Goal: Information Seeking & Learning: Check status

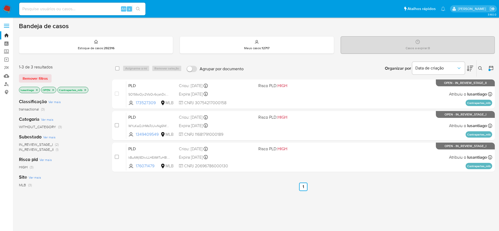
click at [84, 10] on input at bounding box center [82, 9] width 126 height 7
paste input "472718148"
type input "472718148"
click at [139, 8] on icon "search-icon" at bounding box center [138, 9] width 4 height 4
click at [51, 10] on input "472718148" at bounding box center [82, 9] width 126 height 7
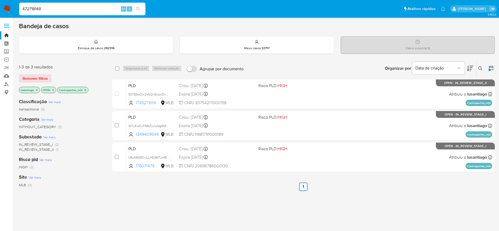
click at [136, 10] on icon "search-icon" at bounding box center [138, 9] width 4 height 4
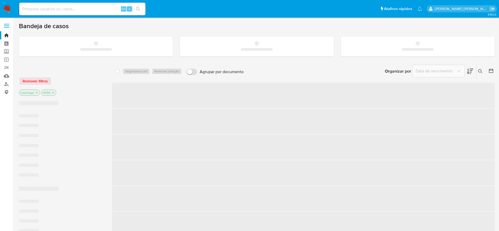
click at [297, 129] on span "‌" at bounding box center [303, 121] width 383 height 25
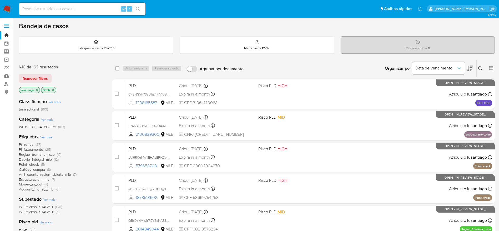
drag, startPoint x: 86, startPoint y: 1, endPoint x: 84, endPoint y: 9, distance: 7.7
click at [85, 2] on nav "Pausado Ver notificaciones Alt s Atalhos rápidos Presiona las siguientes teclas…" at bounding box center [249, 9] width 499 height 18
click at [84, 10] on input at bounding box center [82, 9] width 126 height 7
paste input "472718148"
type input "472718148"
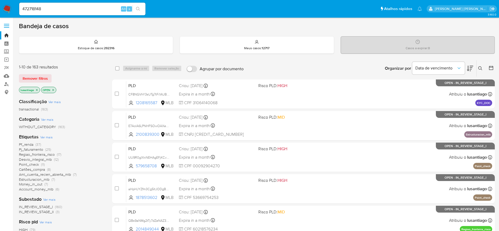
click at [139, 11] on icon "search-icon" at bounding box center [138, 9] width 4 height 4
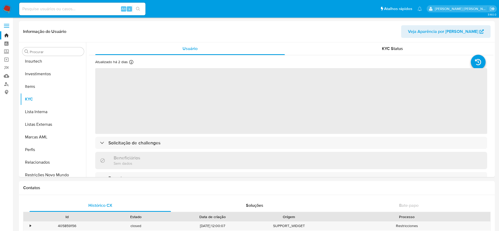
scroll to position [248, 0]
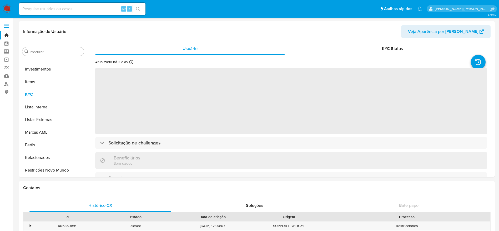
select select "10"
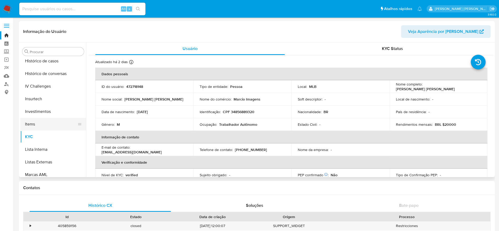
scroll to position [169, 0]
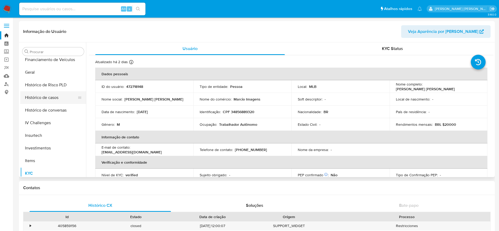
click at [55, 101] on button "Histórico de casos" at bounding box center [51, 97] width 62 height 13
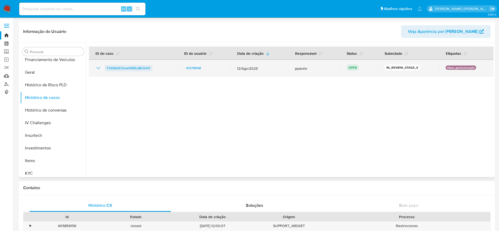
click at [125, 69] on span "F32ZkbSCGmeHKREojBUiIJhF" at bounding box center [129, 68] width 44 height 6
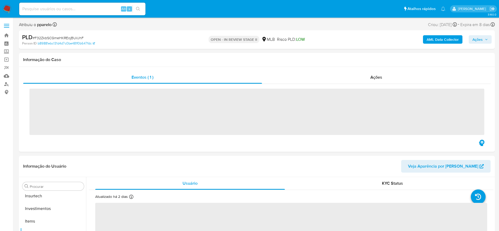
scroll to position [248, 0]
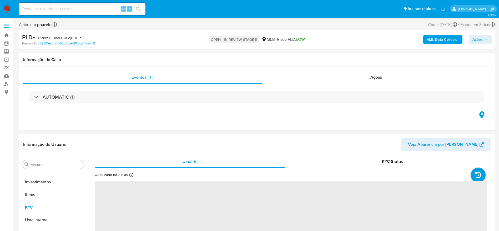
select select "10"
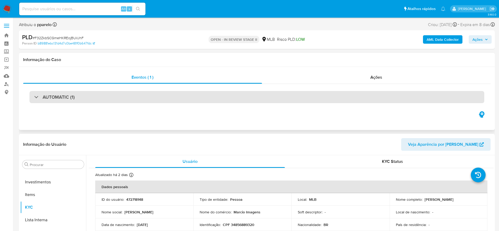
click at [60, 98] on h3 "AUTOMATIC (1)" at bounding box center [59, 97] width 32 height 6
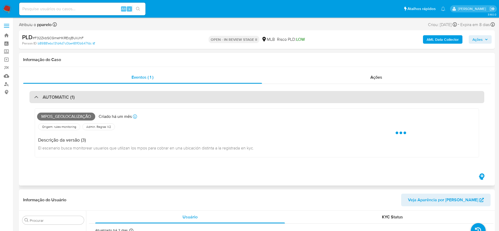
click at [65, 97] on h3 "AUTOMATIC (1)" at bounding box center [59, 97] width 32 height 6
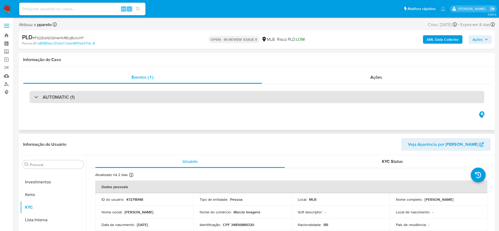
click at [115, 96] on div "AUTOMATIC (1)" at bounding box center [256, 97] width 455 height 12
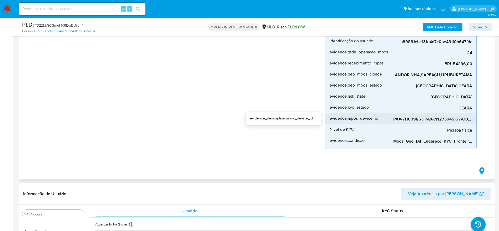
scroll to position [0, 11]
click at [444, 117] on span "PAX-7H609853,PAX-7N273945,Q7A104634385" at bounding box center [432, 119] width 79 height 5
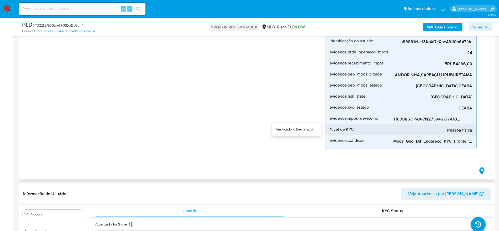
drag, startPoint x: 432, startPoint y: 125, endPoint x: 409, endPoint y: 125, distance: 23.2
click at [409, 125] on div "Pessoa física" at bounding box center [432, 129] width 79 height 11
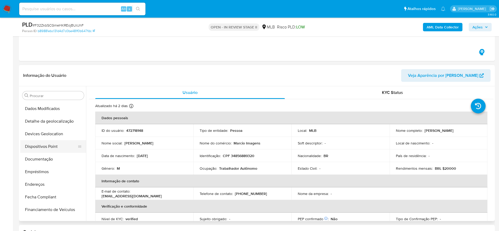
scroll to position [50, 0]
click at [39, 147] on button "Devices Geolocation" at bounding box center [51, 146] width 62 height 13
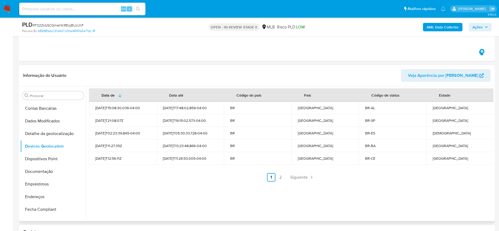
scroll to position [274, 0]
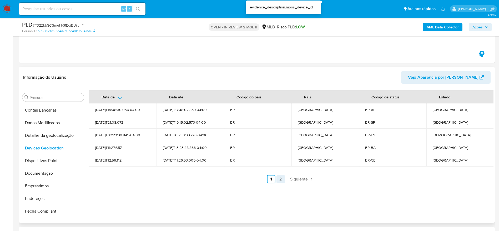
click at [280, 181] on link "2" at bounding box center [281, 179] width 8 height 8
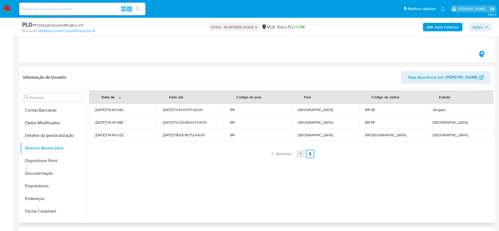
click at [300, 156] on link "1" at bounding box center [301, 154] width 8 height 8
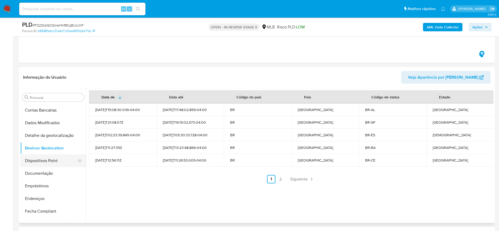
click at [52, 159] on button "Dispositivos Point" at bounding box center [51, 160] width 62 height 13
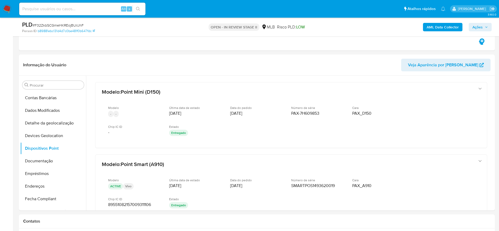
scroll to position [316, 0]
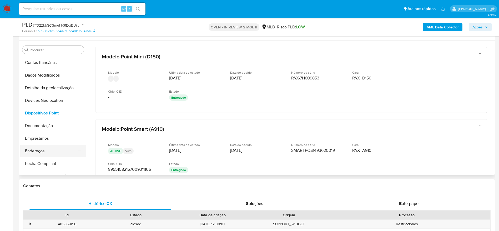
click at [49, 156] on button "Endereços" at bounding box center [51, 151] width 62 height 13
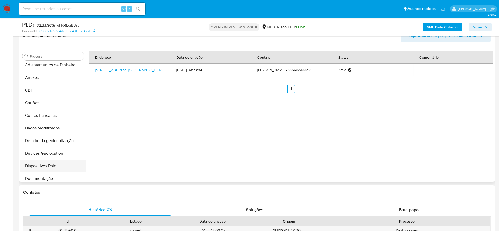
scroll to position [0, 0]
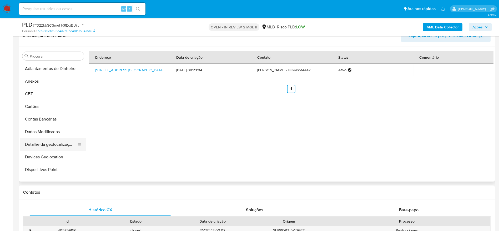
click at [54, 147] on button "Detalhe da geolocalização" at bounding box center [51, 144] width 62 height 13
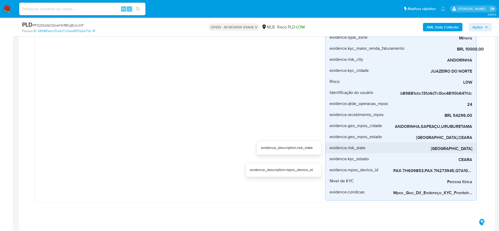
scroll to position [118, 0]
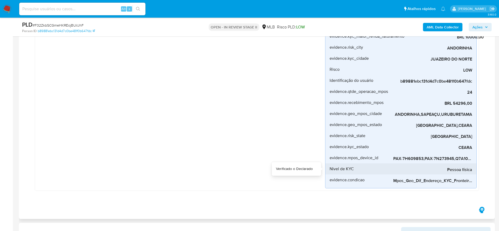
drag, startPoint x: 436, startPoint y: 164, endPoint x: 444, endPoint y: 164, distance: 8.2
click at [444, 164] on div "Pessoa física" at bounding box center [432, 168] width 79 height 11
drag, startPoint x: 446, startPoint y: 164, endPoint x: 457, endPoint y: 163, distance: 11.2
click at [457, 163] on div "evidence.desvio_renda 443% evidence_description.desvio_renda evidence.media_tra…" at bounding box center [401, 86] width 152 height 205
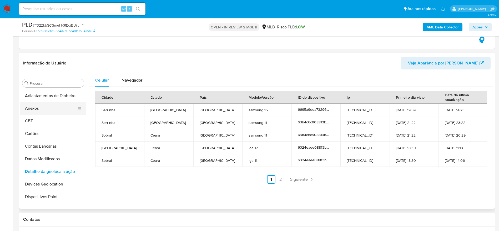
scroll to position [276, 0]
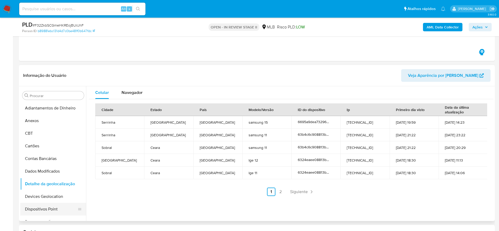
click at [49, 200] on button "Devices Geolocation" at bounding box center [53, 196] width 66 height 13
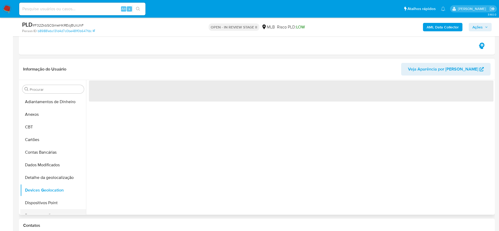
click at [42, 211] on button "Documentação" at bounding box center [51, 215] width 62 height 13
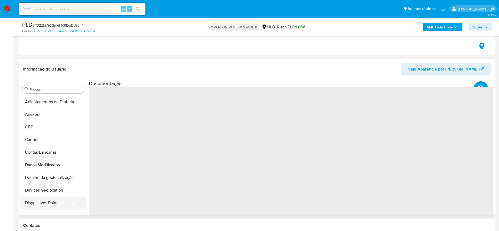
click at [39, 207] on button "Dispositivos Point" at bounding box center [51, 203] width 62 height 13
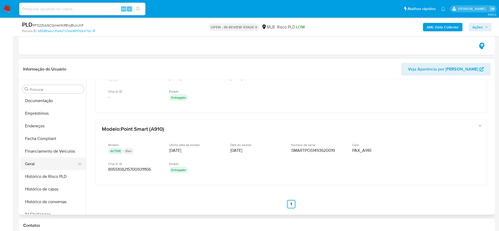
scroll to position [118, 0]
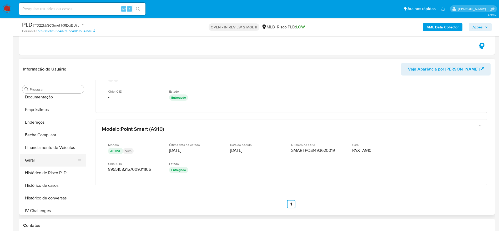
click at [40, 159] on button "Geral" at bounding box center [51, 160] width 62 height 13
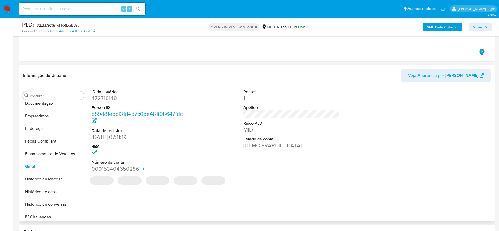
click at [103, 99] on dd "472718148" at bounding box center [140, 97] width 96 height 7
copy dd "472718148"
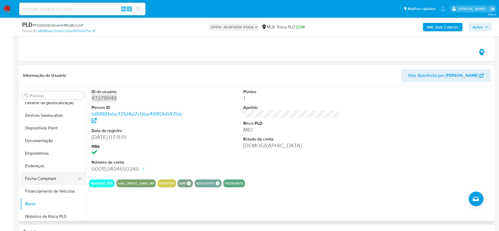
scroll to position [79, 0]
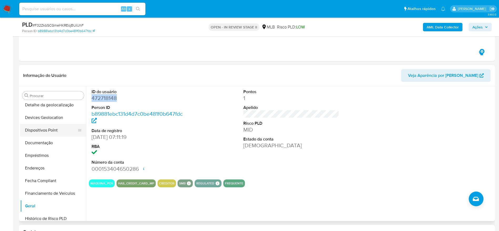
click at [41, 132] on button "Dispositivos Point" at bounding box center [51, 130] width 62 height 13
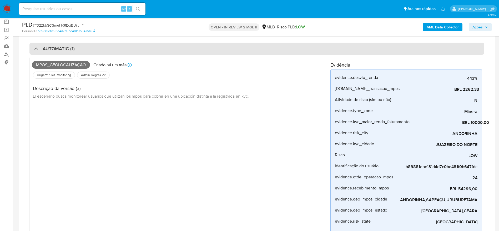
scroll to position [0, 0]
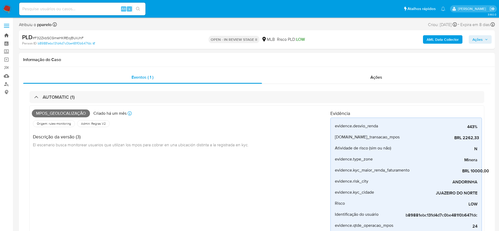
click at [6, 37] on link "Bandeja" at bounding box center [31, 35] width 63 height 8
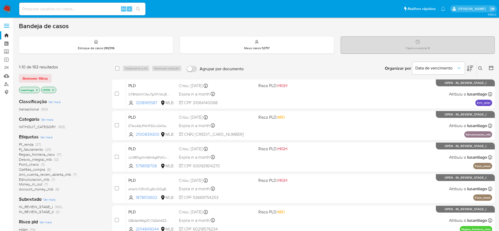
click at [54, 91] on icon "close-filter" at bounding box center [53, 89] width 3 height 3
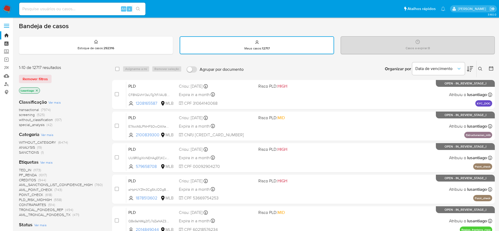
click at [5, 46] on link "Painel" at bounding box center [31, 43] width 63 height 8
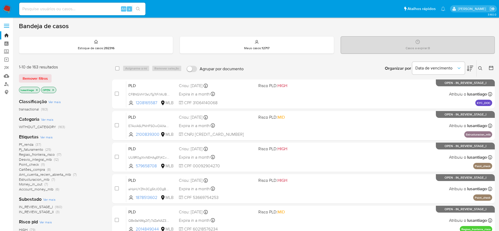
click at [36, 90] on icon "close-filter" at bounding box center [36, 89] width 3 height 3
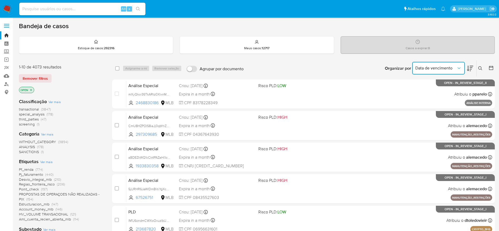
click at [454, 71] on button "Data de vencimento" at bounding box center [438, 68] width 53 height 13
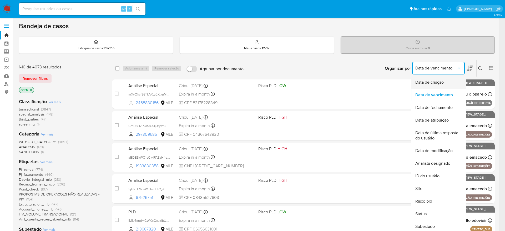
click at [433, 82] on span "Data de criação" at bounding box center [429, 82] width 28 height 5
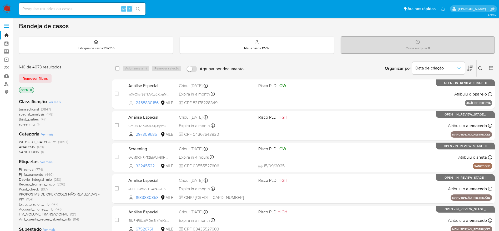
click at [493, 68] on icon at bounding box center [491, 67] width 5 height 5
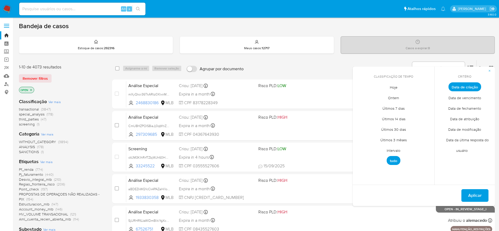
click at [396, 150] on span "Intervalo" at bounding box center [393, 150] width 25 height 11
click at [359, 96] on icon "Mes anterior" at bounding box center [361, 96] width 6 height 6
drag, startPoint x: 404, startPoint y: 115, endPoint x: 427, endPoint y: 161, distance: 51.0
click at [404, 115] on button "1" at bounding box center [404, 116] width 8 height 8
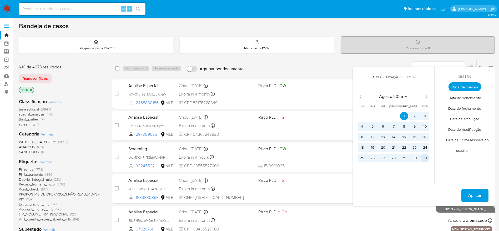
click at [428, 159] on button "31" at bounding box center [425, 158] width 8 height 8
click at [472, 196] on span "Aplicar" at bounding box center [474, 196] width 13 height 12
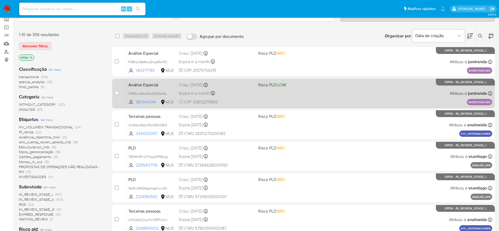
scroll to position [6, 0]
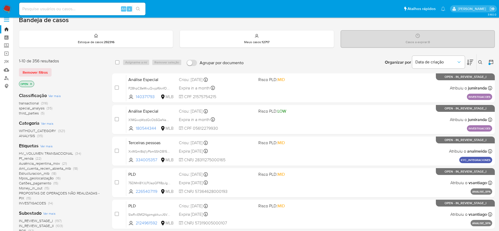
click at [494, 60] on button at bounding box center [492, 62] width 6 height 6
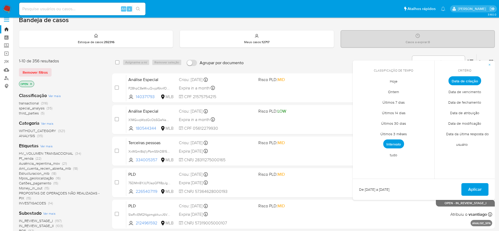
click at [395, 142] on span "Intervalo" at bounding box center [393, 143] width 21 height 9
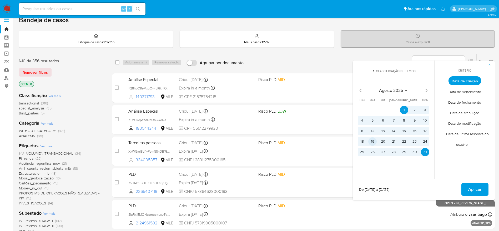
click at [372, 141] on button "19" at bounding box center [372, 141] width 8 height 8
click at [404, 111] on button "1" at bounding box center [404, 110] width 8 height 8
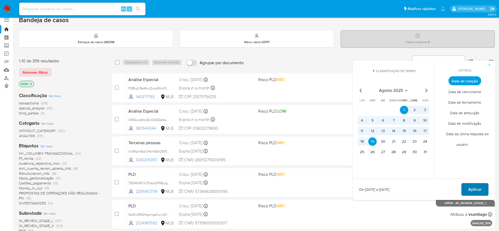
click at [472, 188] on span "Aplicar" at bounding box center [474, 190] width 13 height 12
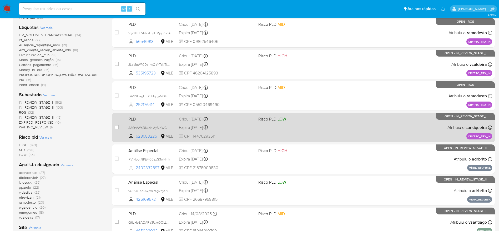
scroll to position [203, 0]
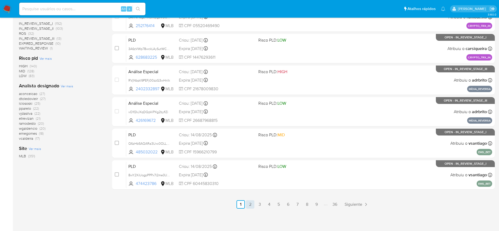
click at [249, 204] on link "2" at bounding box center [250, 204] width 8 height 8
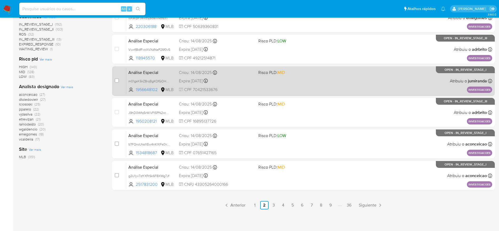
scroll to position [203, 0]
